Goal: Contribute content: Add original content to the website for others to see

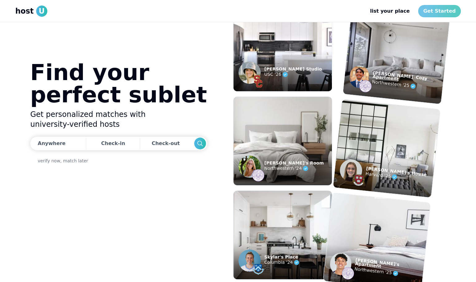
click at [438, 7] on link "Get Started" at bounding box center [439, 11] width 42 height 12
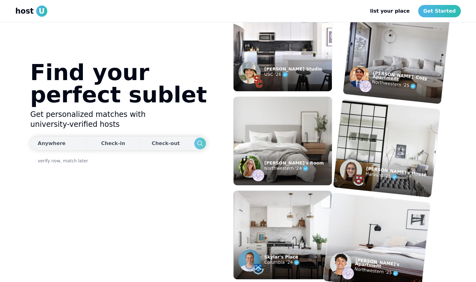
click at [196, 144] on icon "Search" at bounding box center [199, 143] width 7 height 7
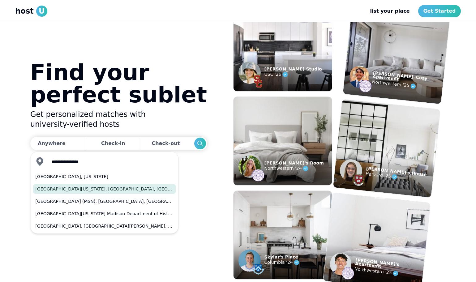
drag, startPoint x: 127, startPoint y: 166, endPoint x: 65, endPoint y: 190, distance: 66.3
click at [65, 190] on button "[GEOGRAPHIC_DATA][US_STATE], [GEOGRAPHIC_DATA], [GEOGRAPHIC_DATA]" at bounding box center [104, 189] width 143 height 10
type input "**********"
click at [194, 143] on button "Search" at bounding box center [200, 144] width 12 height 12
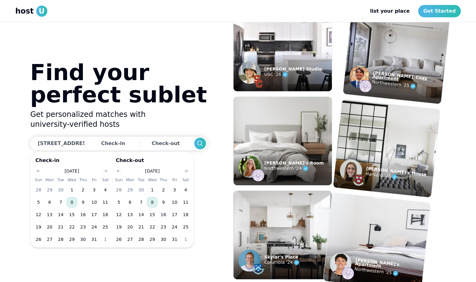
click at [168, 106] on h1 "Find your perfect sublet" at bounding box center [118, 83] width 177 height 45
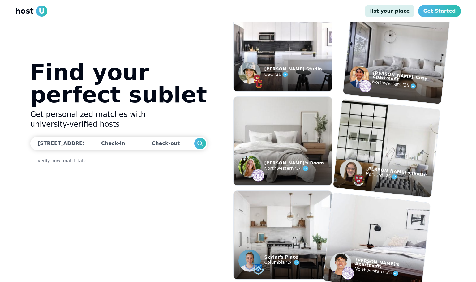
click at [399, 15] on link "list your place" at bounding box center [390, 11] width 50 height 12
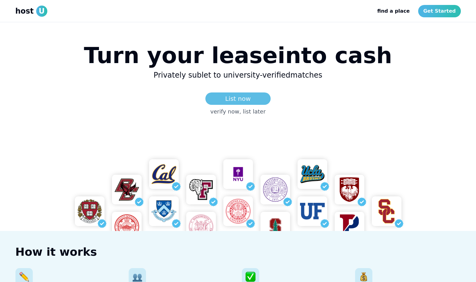
scroll to position [58, 0]
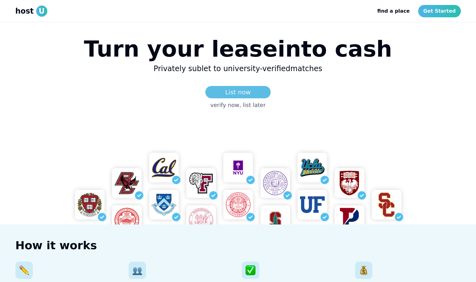
click at [244, 92] on link "List now" at bounding box center [237, 92] width 65 height 12
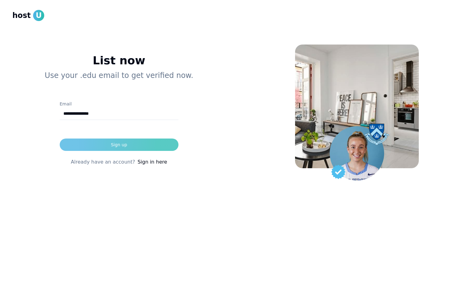
type input "**********"
click at [131, 143] on button "Sign up" at bounding box center [119, 145] width 119 height 12
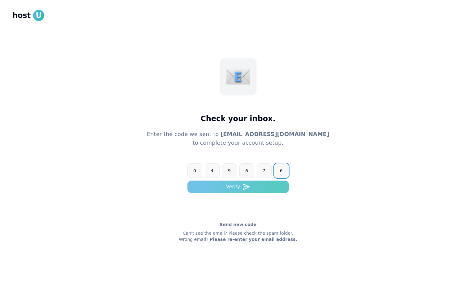
type input "******"
click at [204, 184] on button "Verify" at bounding box center [237, 187] width 101 height 12
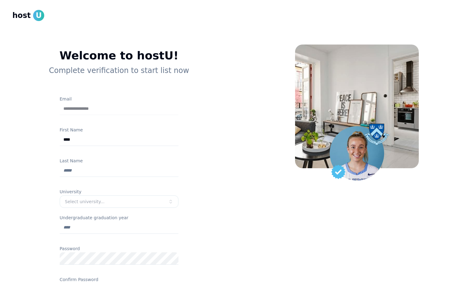
type input "****"
click at [144, 172] on input "Last Name" at bounding box center [119, 171] width 119 height 12
type input "*****"
click at [137, 205] on button "Select university..." at bounding box center [119, 202] width 119 height 12
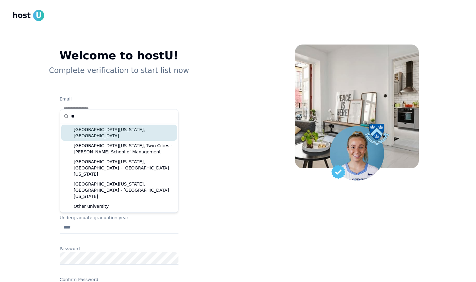
type input "*"
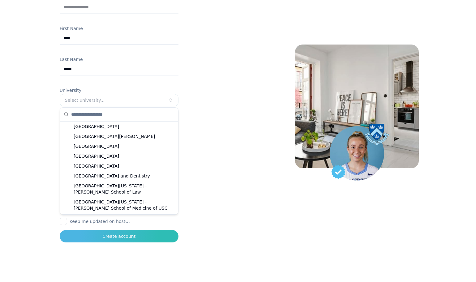
scroll to position [101, 0]
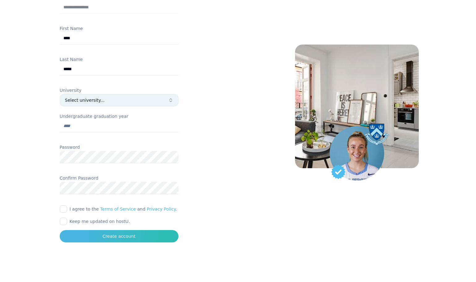
click at [135, 96] on button "Select university..." at bounding box center [119, 100] width 119 height 12
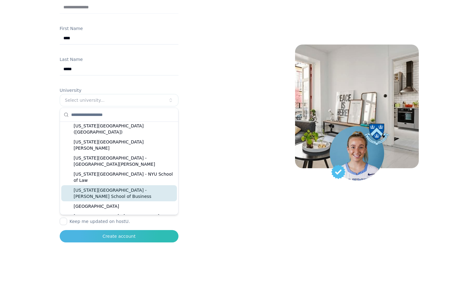
scroll to position [713, 0]
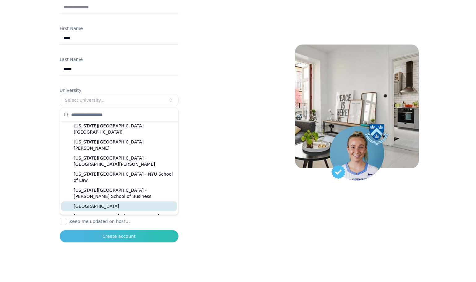
click at [115, 201] on div "[GEOGRAPHIC_DATA]" at bounding box center [119, 206] width 116 height 10
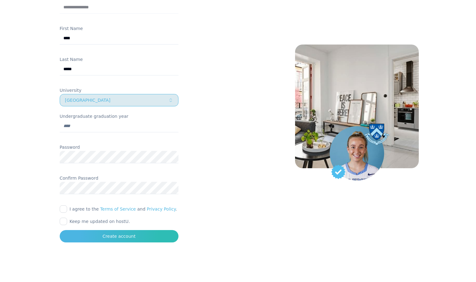
click at [148, 97] on button "[GEOGRAPHIC_DATA]" at bounding box center [119, 100] width 119 height 12
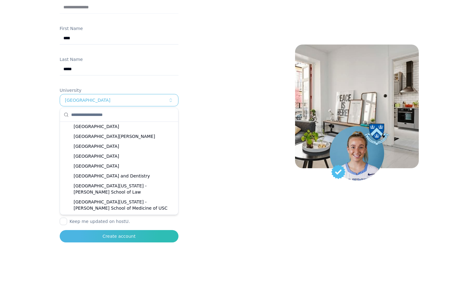
scroll to position [2261, 0]
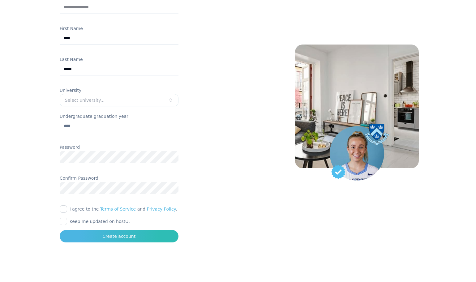
click at [121, 127] on input "Undergraduate graduation year" at bounding box center [119, 126] width 119 height 12
type input "****"
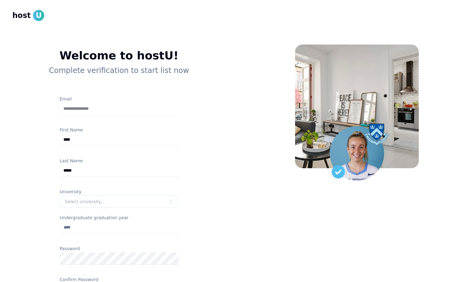
click at [113, 153] on form "**********" at bounding box center [119, 219] width 119 height 249
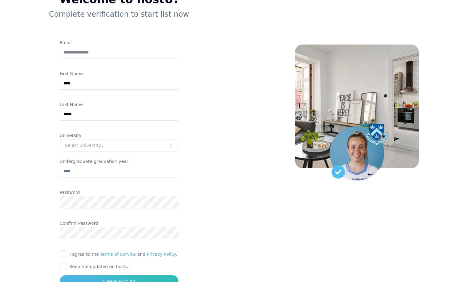
scroll to position [89, 0]
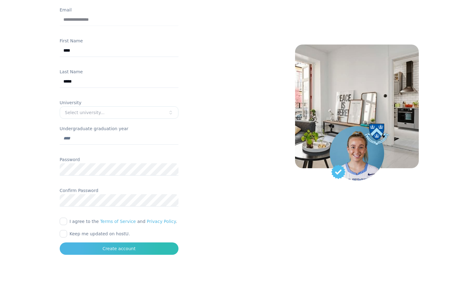
click at [122, 177] on div at bounding box center [119, 179] width 119 height 6
click at [61, 221] on button "I agree to the Terms of Service and Privacy Policy ." at bounding box center [63, 221] width 7 height 7
click at [63, 232] on button "Keep me updated on hostU." at bounding box center [63, 233] width 7 height 7
click at [141, 110] on div "Select university..." at bounding box center [116, 113] width 103 height 6
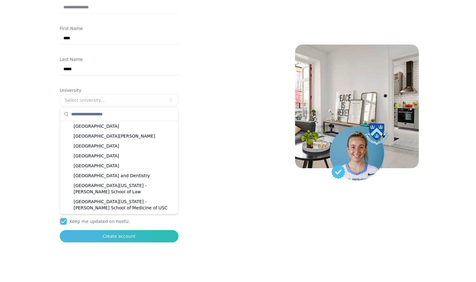
scroll to position [101, 0]
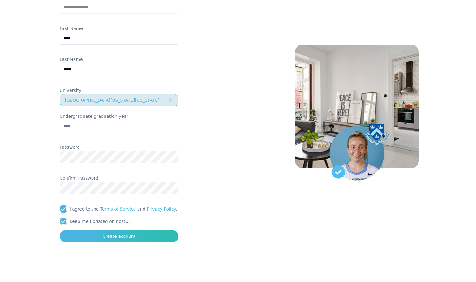
click at [150, 99] on div "[GEOGRAPHIC_DATA][US_STATE][US_STATE]" at bounding box center [116, 100] width 103 height 6
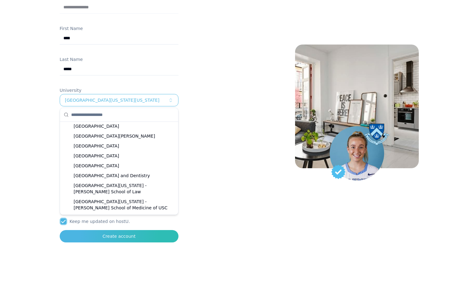
scroll to position [2261, 0]
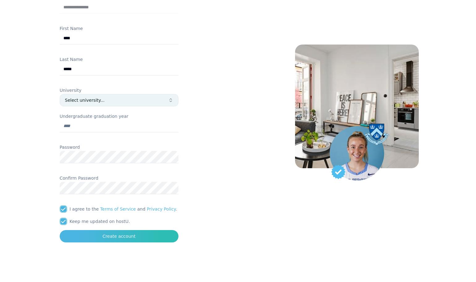
click at [139, 99] on div "Select university..." at bounding box center [116, 100] width 103 height 6
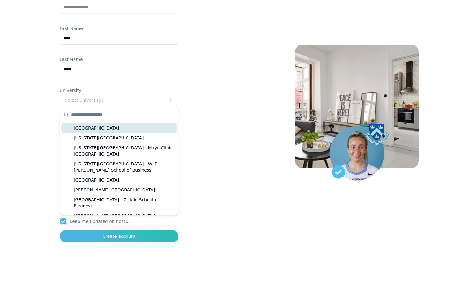
click at [131, 116] on input "text" at bounding box center [122, 115] width 103 height 14
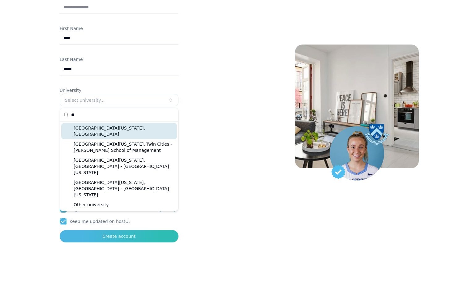
type input "*"
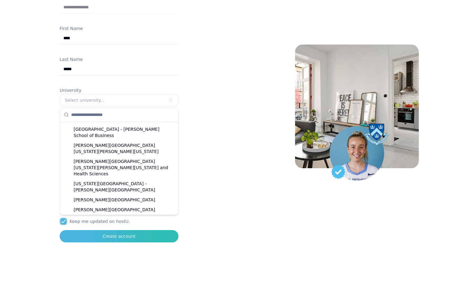
scroll to position [37, 0]
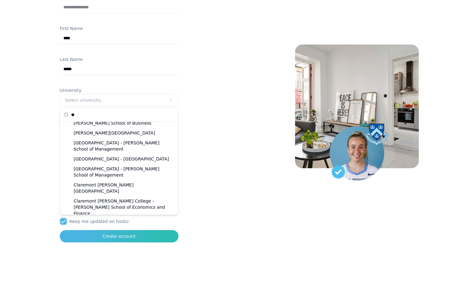
type input "*"
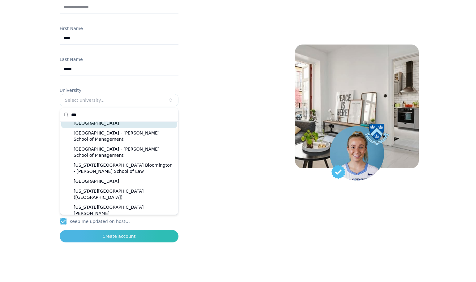
scroll to position [0, 0]
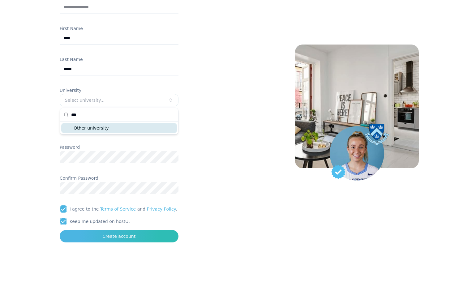
type input "***"
click at [91, 128] on div "Other university" at bounding box center [119, 128] width 116 height 10
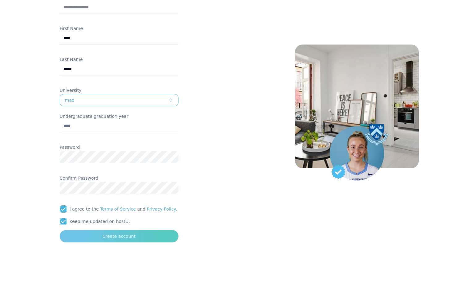
click at [101, 238] on button "Create account" at bounding box center [119, 236] width 119 height 12
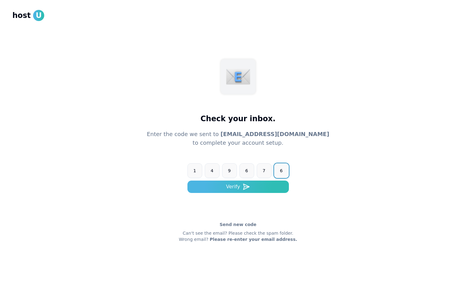
type input "******"
click at [223, 194] on form "1 4 9 6 7 6 ****** Verify" at bounding box center [237, 184] width 101 height 42
click at [231, 187] on button "Verify" at bounding box center [237, 187] width 101 height 12
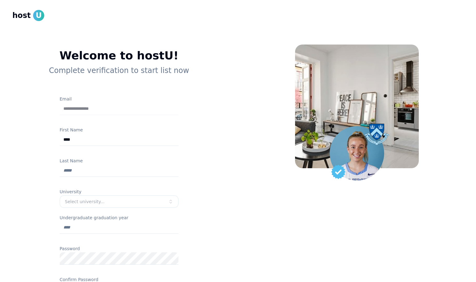
type input "****"
click at [99, 173] on input "Last Name" at bounding box center [119, 171] width 119 height 12
type input "*****"
click at [97, 199] on div "Select university..." at bounding box center [116, 202] width 103 height 6
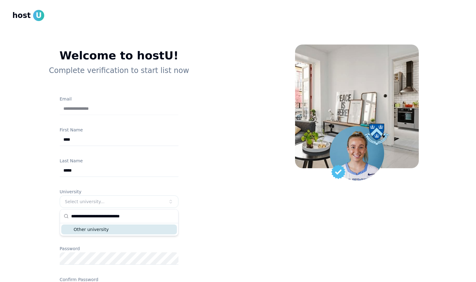
type input "**********"
click at [87, 229] on div "Other university" at bounding box center [119, 230] width 116 height 10
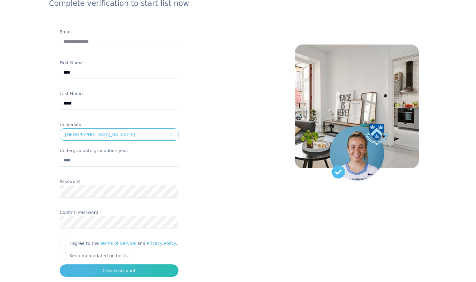
scroll to position [74, 0]
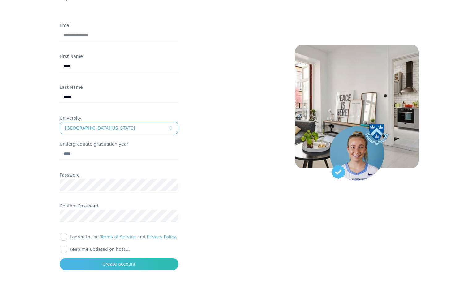
click at [99, 154] on input "Undergraduate graduation year" at bounding box center [119, 154] width 119 height 12
type input "****"
click at [63, 238] on button "I agree to the Terms of Service and Privacy Policy ." at bounding box center [63, 236] width 7 height 7
click at [63, 246] on button "Keep me updated on hostU." at bounding box center [63, 249] width 7 height 7
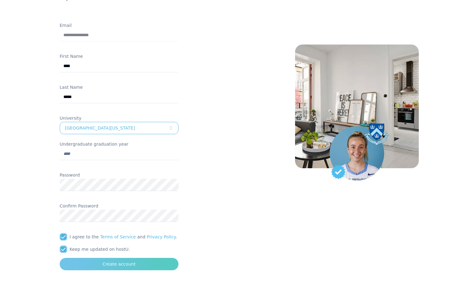
click at [87, 261] on button "Create account" at bounding box center [119, 264] width 119 height 12
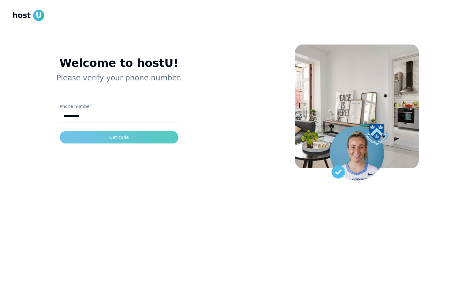
type input "**********"
click at [134, 143] on button "Get code" at bounding box center [119, 137] width 119 height 12
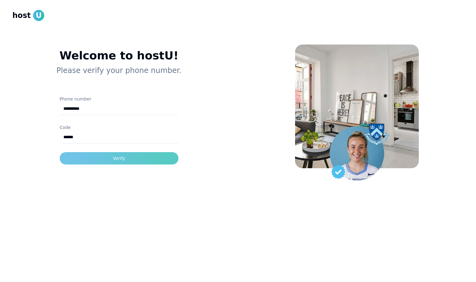
type input "******"
click at [127, 156] on button "Verify" at bounding box center [119, 158] width 119 height 12
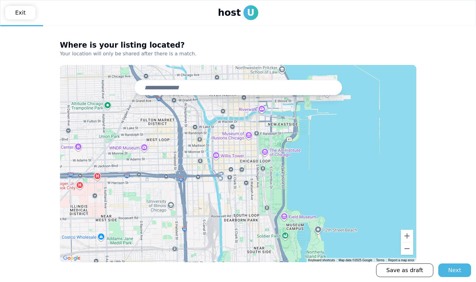
click at [115, 2] on header "host U Exit" at bounding box center [238, 12] width 476 height 25
click at [236, 88] on input "text" at bounding box center [238, 87] width 208 height 15
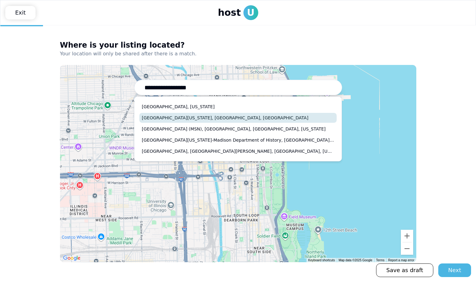
drag, startPoint x: 227, startPoint y: 118, endPoint x: 235, endPoint y: 118, distance: 7.7
click at [235, 118] on button "[GEOGRAPHIC_DATA][US_STATE], [GEOGRAPHIC_DATA], [GEOGRAPHIC_DATA]" at bounding box center [238, 118] width 197 height 10
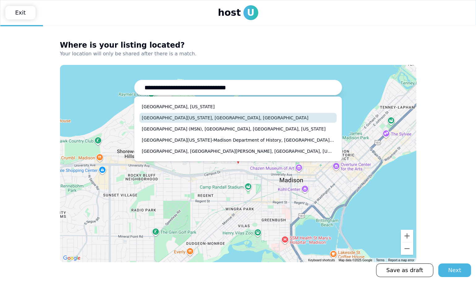
click at [229, 86] on input "**********" at bounding box center [238, 87] width 208 height 15
paste input "*"
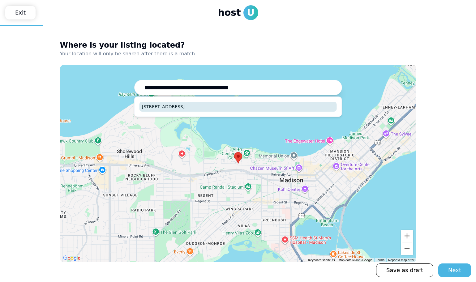
click at [211, 107] on button "[STREET_ADDRESS]" at bounding box center [238, 107] width 197 height 10
type input "**********"
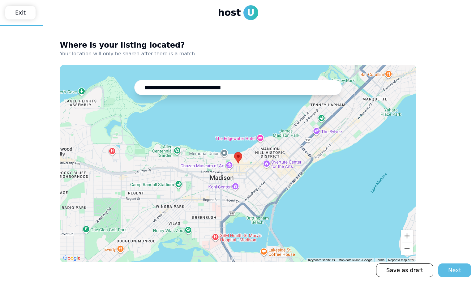
click at [450, 272] on div "Next" at bounding box center [454, 270] width 13 height 9
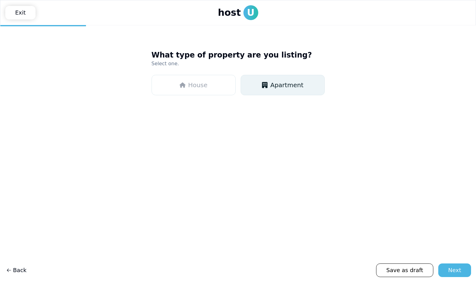
click at [260, 83] on button "Apartment" at bounding box center [283, 85] width 84 height 20
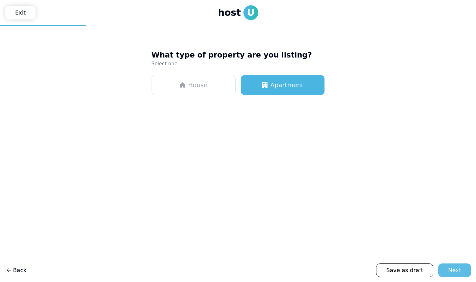
click at [458, 268] on div "Next" at bounding box center [454, 270] width 13 height 9
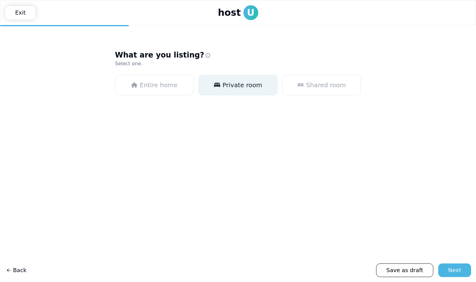
click at [252, 84] on span "Private room" at bounding box center [243, 85] width 40 height 9
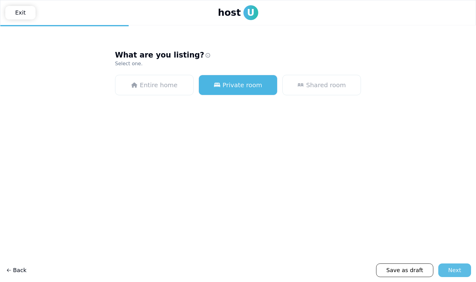
click at [455, 271] on div "Next" at bounding box center [454, 270] width 13 height 9
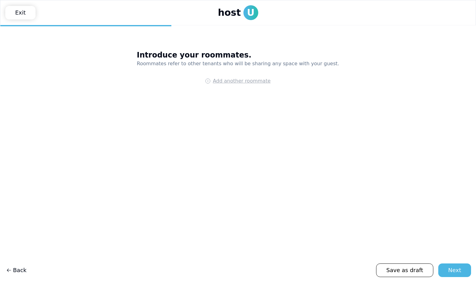
click at [247, 82] on span "Add another roommate" at bounding box center [242, 80] width 58 height 7
click at [289, 83] on html "**********" at bounding box center [238, 141] width 476 height 282
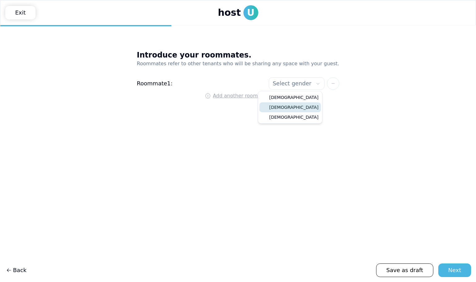
select select"] "****"
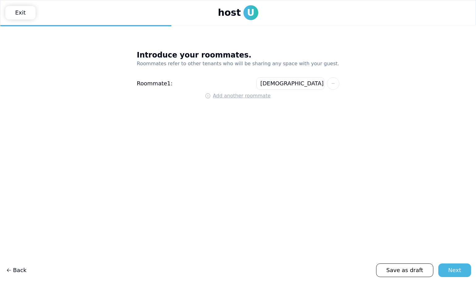
click at [249, 99] on span "Add another roommate" at bounding box center [242, 95] width 58 height 7
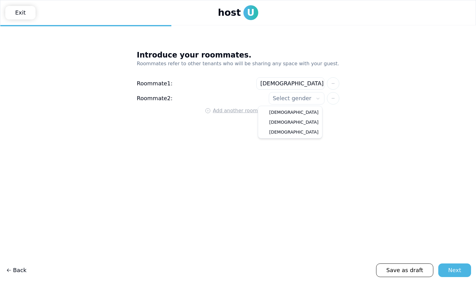
click at [285, 97] on html "**********" at bounding box center [238, 141] width 476 height 282
select select"] "****"
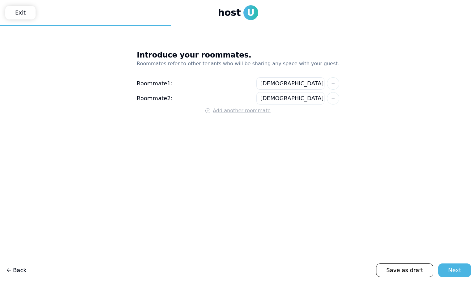
click at [252, 112] on span "Add another roommate" at bounding box center [242, 110] width 58 height 7
click at [255, 125] on span "Add another roommate" at bounding box center [242, 125] width 58 height 7
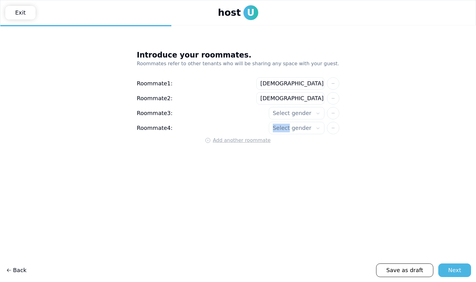
click at [255, 125] on div "**********" at bounding box center [238, 128] width 202 height 12
click at [327, 129] on button at bounding box center [333, 128] width 12 height 12
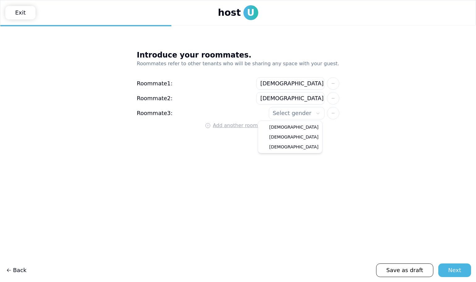
click at [293, 110] on html "**********" at bounding box center [238, 141] width 476 height 282
select select"] "****"
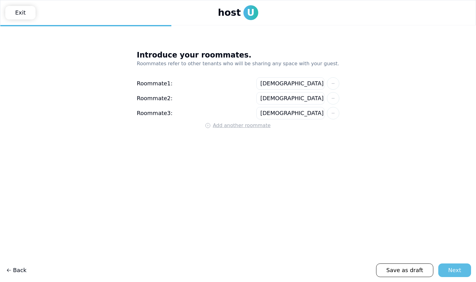
click at [454, 274] on div "Next" at bounding box center [454, 270] width 13 height 9
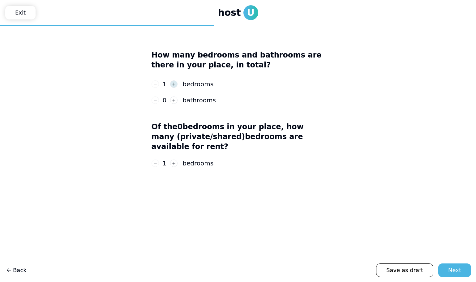
click at [172, 85] on icon "button" at bounding box center [174, 84] width 4 height 4
click at [173, 99] on icon "button" at bounding box center [174, 100] width 4 height 4
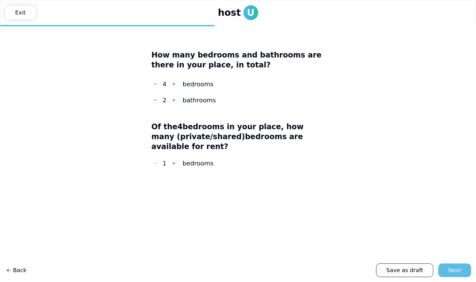
click at [455, 270] on div "Next" at bounding box center [454, 270] width 13 height 9
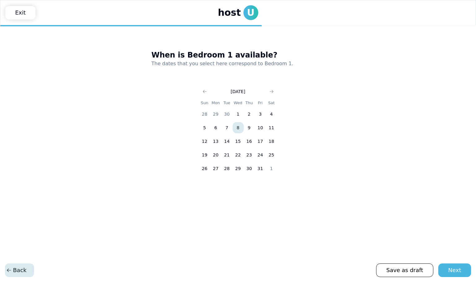
click at [22, 271] on span "Back" at bounding box center [16, 270] width 20 height 9
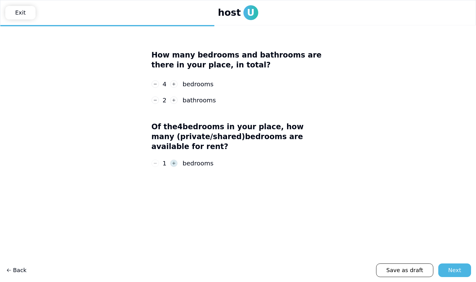
click at [173, 162] on use "button" at bounding box center [173, 163] width 3 height 3
click at [455, 271] on div "Next" at bounding box center [454, 270] width 13 height 9
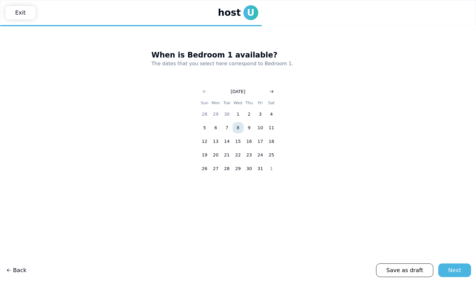
click at [271, 92] on use "Go to next month" at bounding box center [272, 91] width 4 height 3
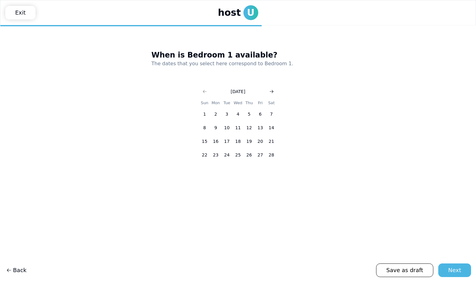
click at [271, 92] on use "Go to next month" at bounding box center [272, 91] width 4 height 3
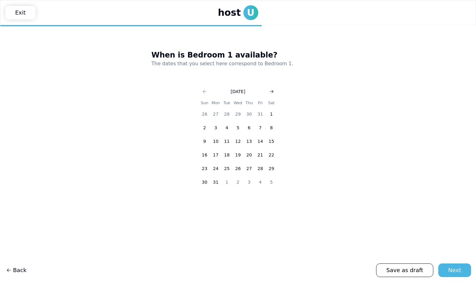
click at [271, 92] on use "Go to next month" at bounding box center [272, 91] width 4 height 3
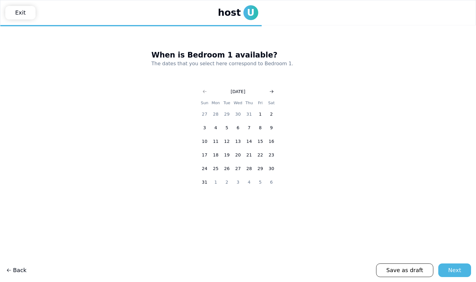
click at [271, 92] on use "Go to next month" at bounding box center [272, 91] width 4 height 3
click at [203, 92] on icon "Go to previous month" at bounding box center [204, 91] width 5 height 5
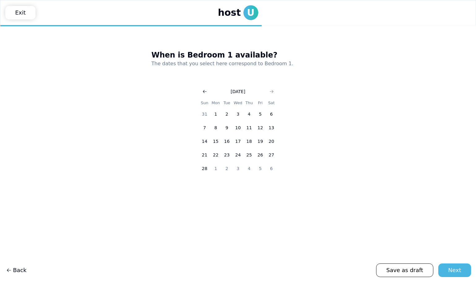
click at [203, 92] on icon "Go to previous month" at bounding box center [204, 91] width 5 height 5
click at [203, 92] on use "Go to previous month" at bounding box center [205, 91] width 4 height 3
click at [205, 140] on button "13" at bounding box center [204, 141] width 11 height 11
click at [454, 270] on div "Next" at bounding box center [454, 270] width 13 height 9
click at [272, 93] on use "Go to next month" at bounding box center [272, 91] width 4 height 3
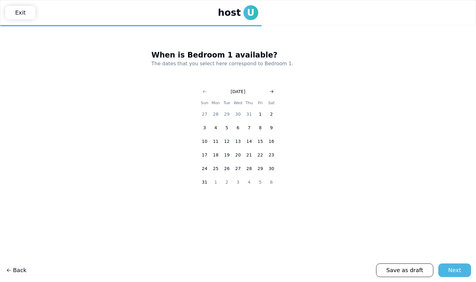
click at [272, 93] on use "Go to next month" at bounding box center [272, 91] width 4 height 3
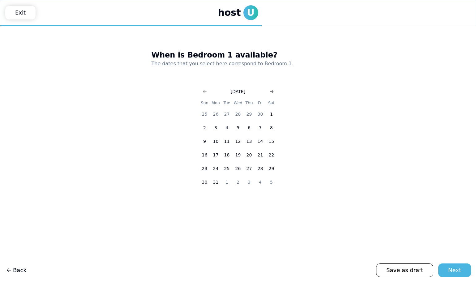
click at [272, 93] on use "Go to next month" at bounding box center [272, 91] width 4 height 3
click at [205, 90] on icon "Go to previous month" at bounding box center [204, 91] width 5 height 5
click at [274, 92] on icon "Go to next month" at bounding box center [271, 91] width 5 height 5
click at [250, 143] on button "15" at bounding box center [249, 141] width 11 height 11
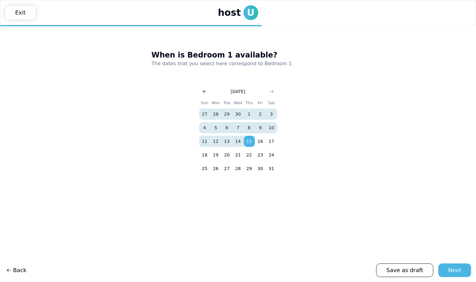
click at [203, 92] on icon "Go to previous month" at bounding box center [204, 91] width 5 height 5
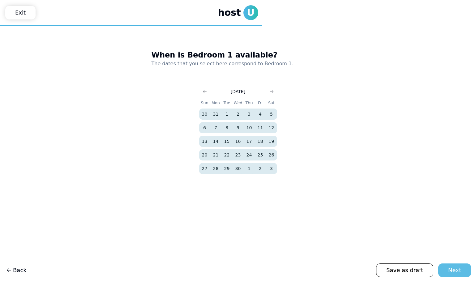
click at [453, 272] on div "Next" at bounding box center [454, 270] width 13 height 9
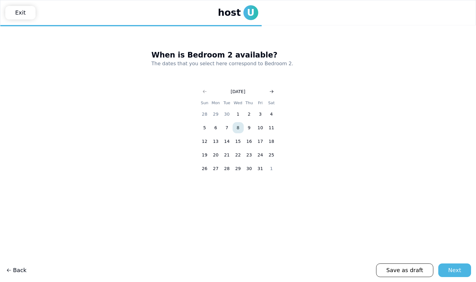
click at [270, 90] on icon "Go to next month" at bounding box center [271, 91] width 5 height 5
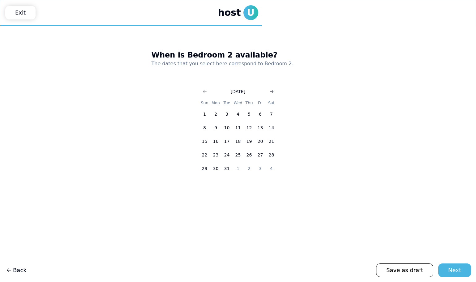
click at [270, 90] on icon "Go to next month" at bounding box center [271, 91] width 5 height 5
click at [23, 273] on span "Back" at bounding box center [16, 270] width 20 height 9
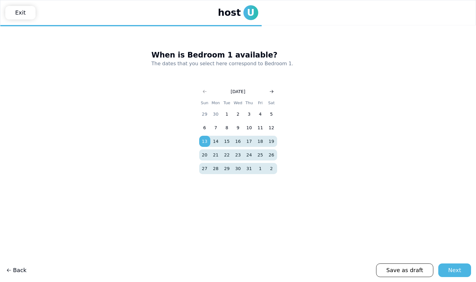
click at [270, 93] on icon "Go to next month" at bounding box center [271, 91] width 5 height 5
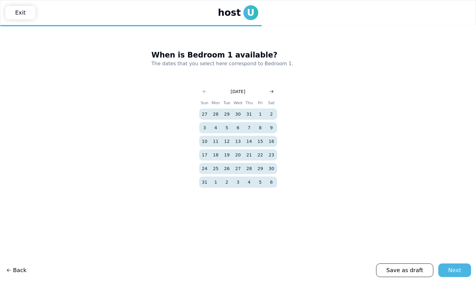
click at [270, 93] on icon "Go to next month" at bounding box center [271, 91] width 5 height 5
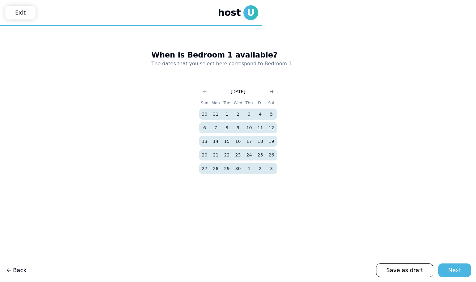
click at [270, 93] on icon "Go to next month" at bounding box center [271, 91] width 5 height 5
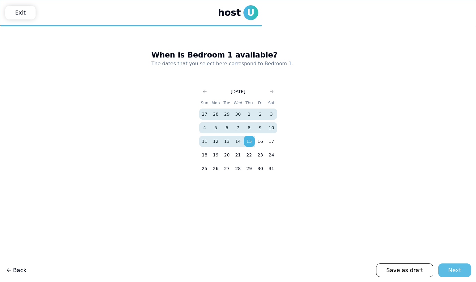
click at [453, 273] on div "Next" at bounding box center [454, 270] width 13 height 9
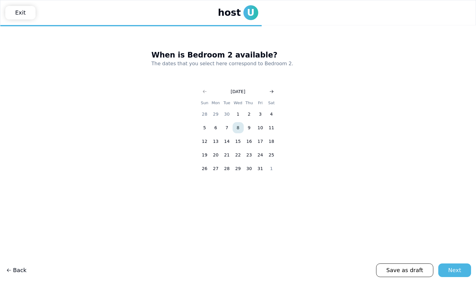
click at [272, 89] on icon "Go to next month" at bounding box center [271, 91] width 5 height 5
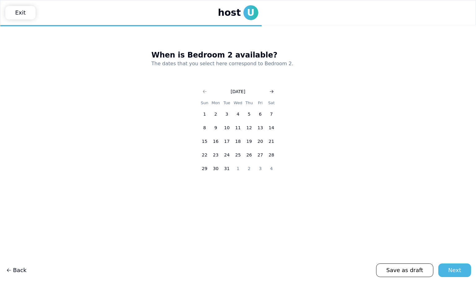
click at [272, 89] on icon "Go to next month" at bounding box center [271, 91] width 5 height 5
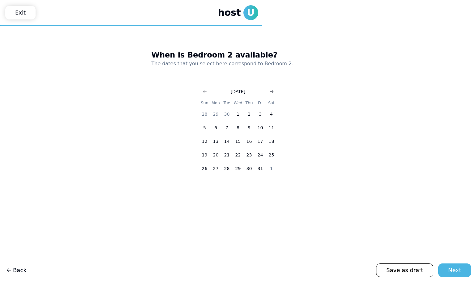
click at [272, 89] on icon "Go to next month" at bounding box center [271, 91] width 5 height 5
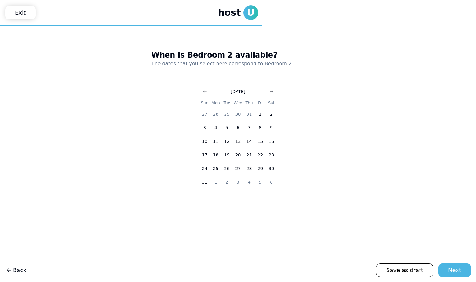
click at [272, 89] on icon "Go to next month" at bounding box center [271, 91] width 5 height 5
click at [205, 91] on icon "Go to previous month" at bounding box center [204, 91] width 5 height 5
click at [205, 140] on button "13" at bounding box center [204, 141] width 11 height 11
click at [270, 87] on div "When is Bedroom 2 available? The dates that you select here correspond to Bedro…" at bounding box center [238, 110] width 173 height 141
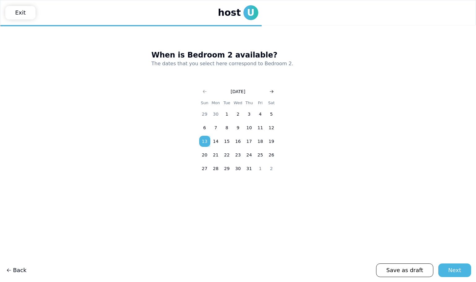
click at [270, 88] on button "Go to next month" at bounding box center [271, 91] width 9 height 9
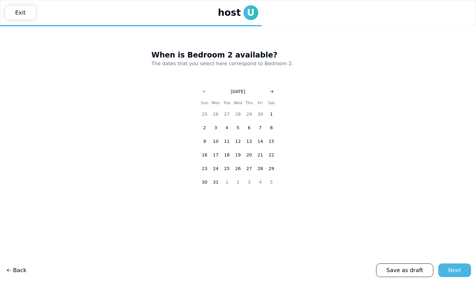
click at [270, 88] on button "Go to next month" at bounding box center [271, 91] width 9 height 9
click at [252, 140] on button "15" at bounding box center [249, 141] width 11 height 11
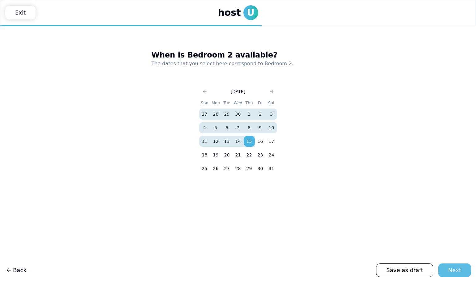
click at [451, 273] on div "Next" at bounding box center [454, 270] width 13 height 9
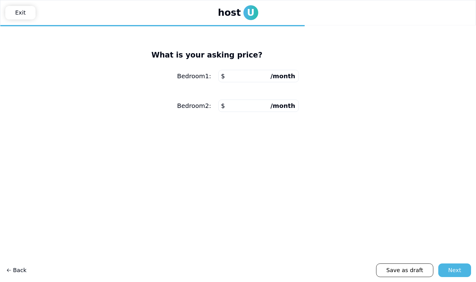
click at [251, 73] on input "number" at bounding box center [258, 76] width 80 height 12
type input "****"
click at [258, 108] on input "number" at bounding box center [258, 106] width 80 height 12
type input "****"
click at [14, 268] on span "Back" at bounding box center [16, 270] width 20 height 9
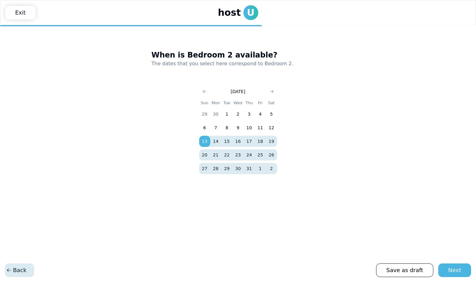
click at [14, 268] on span "Back" at bounding box center [16, 270] width 20 height 9
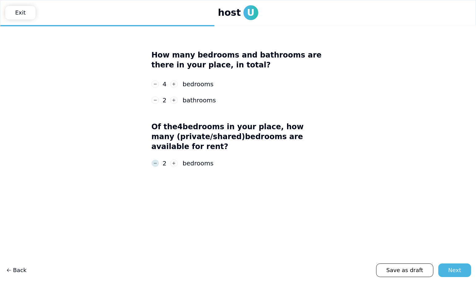
click at [158, 160] on button "button" at bounding box center [155, 163] width 7 height 7
click at [454, 271] on div "Next" at bounding box center [454, 270] width 13 height 9
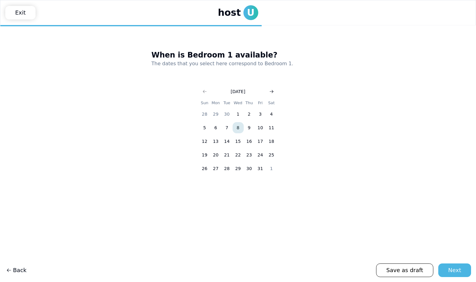
click at [267, 91] on button "Go to next month" at bounding box center [271, 91] width 9 height 9
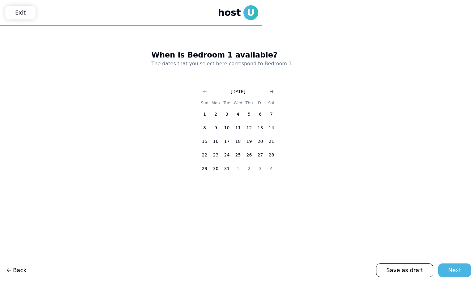
click at [267, 91] on button "Go to next month" at bounding box center [271, 91] width 9 height 9
click at [209, 90] on button "Go to previous month" at bounding box center [204, 91] width 9 height 9
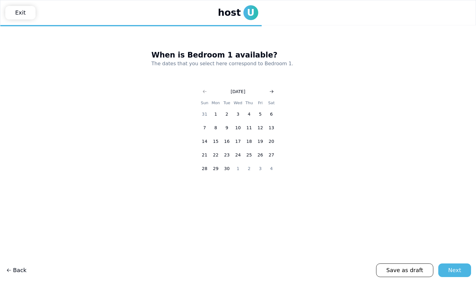
click at [273, 89] on icon "Go to next month" at bounding box center [271, 91] width 5 height 5
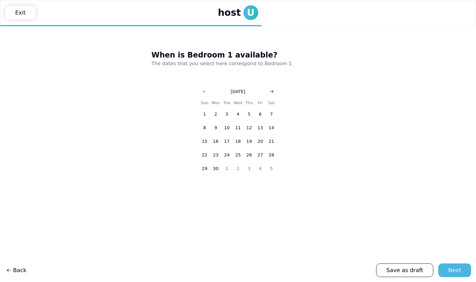
click at [273, 90] on icon "Go to next month" at bounding box center [271, 91] width 5 height 5
click at [205, 142] on button "13" at bounding box center [204, 141] width 11 height 11
click at [269, 88] on button "Go to next month" at bounding box center [271, 91] width 9 height 9
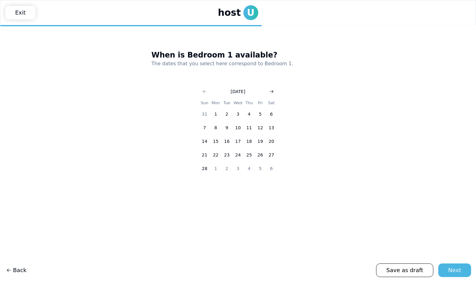
click at [269, 88] on button "Go to next month" at bounding box center [271, 91] width 9 height 9
click at [252, 141] on button "15" at bounding box center [249, 141] width 11 height 11
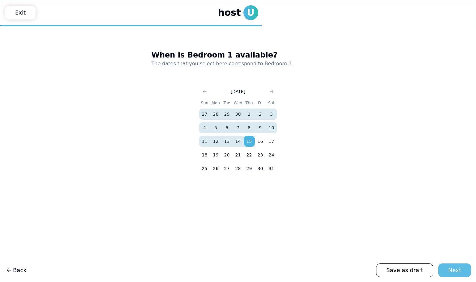
click at [453, 268] on div "Next" at bounding box center [454, 270] width 13 height 9
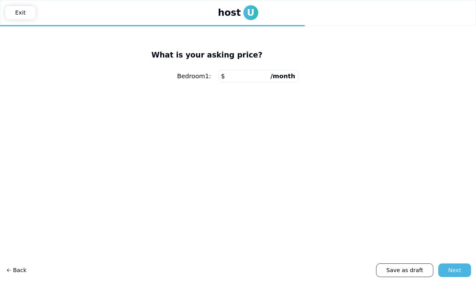
click at [238, 77] on input "number" at bounding box center [258, 76] width 80 height 12
type input "***"
type input "****"
click at [450, 271] on div "Next" at bounding box center [454, 270] width 13 height 9
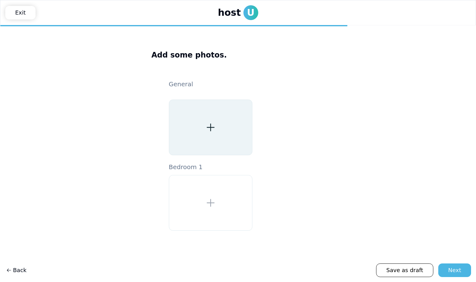
click at [218, 120] on div at bounding box center [211, 128] width 84 height 56
type input "**********"
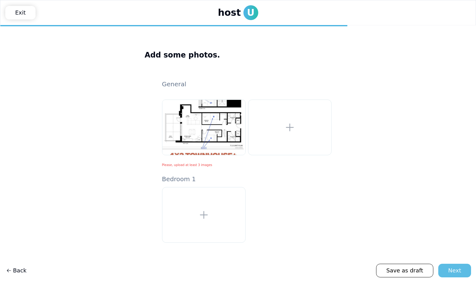
click at [459, 276] on button "Next" at bounding box center [454, 271] width 33 height 14
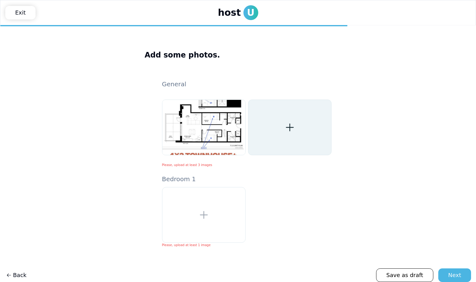
click at [283, 126] on div at bounding box center [290, 128] width 84 height 56
type input "**********"
click at [291, 138] on div at bounding box center [290, 128] width 84 height 56
type input "**********"
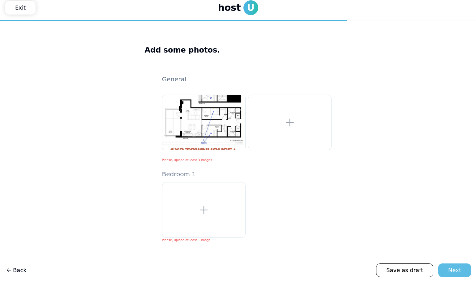
scroll to position [5, 0]
click at [460, 271] on div "Next" at bounding box center [454, 270] width 13 height 9
click at [421, 270] on link "Save as draft" at bounding box center [404, 271] width 57 height 14
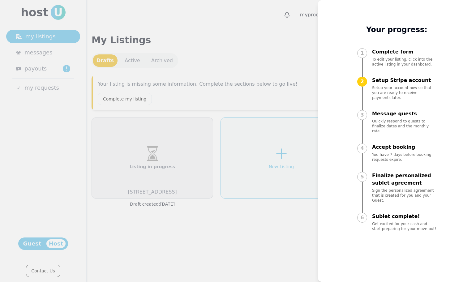
click at [297, 213] on div at bounding box center [238, 141] width 476 height 282
